Goal: Information Seeking & Learning: Learn about a topic

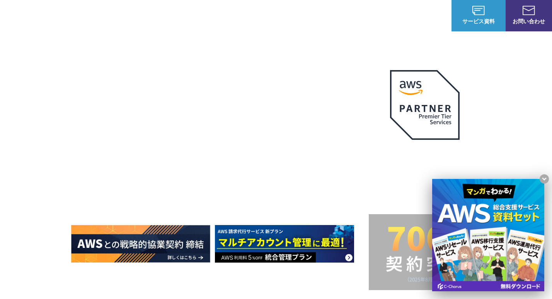
click at [180, 288] on div "AWSの導入からコスト削減、 構成・運用の最適化からデータ活用まで 規模や業種業態を問わない マネージドサービスで AWS ジャーニーの 成功を実現 AWS …" at bounding box center [276, 174] width 410 height 232
click at [513, 122] on div "AWSの導入からコスト削減、 構成・運用の最適化からデータ活用まで 規模や業種業態を問わない マネージドサービスで AWS ジャーニーの 成功を実現 AWS …" at bounding box center [276, 164] width 552 height 328
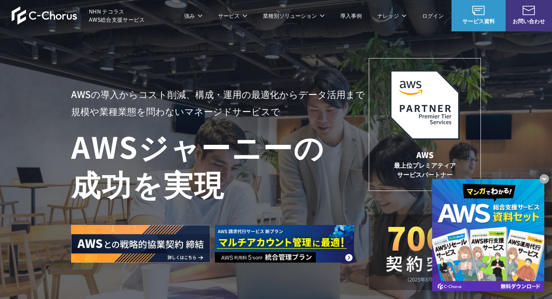
click at [352, 127] on h1 "AWS ジャーニーの 成功を実現" at bounding box center [220, 164] width 298 height 74
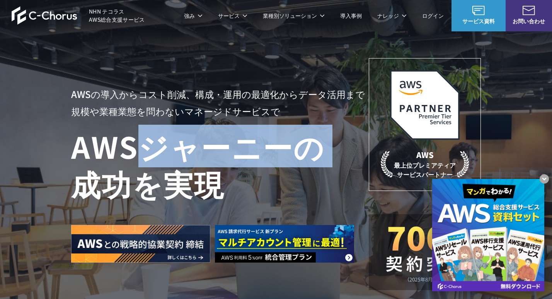
click at [352, 127] on h1 "AWS ジャーニーの 成功を実現" at bounding box center [220, 164] width 298 height 74
click at [351, 258] on img at bounding box center [284, 244] width 139 height 38
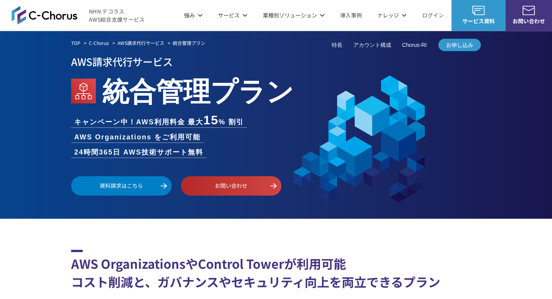
click at [351, 258] on h2 "AWS OrganizationsやControl Towerが利用可能 コスト削減と、ガバナンスやセキュリティ向上を両立できるプラン" at bounding box center [276, 269] width 410 height 41
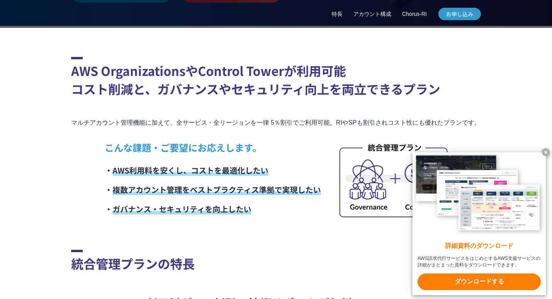
scroll to position [193, 0]
